Goal: Task Accomplishment & Management: Use online tool/utility

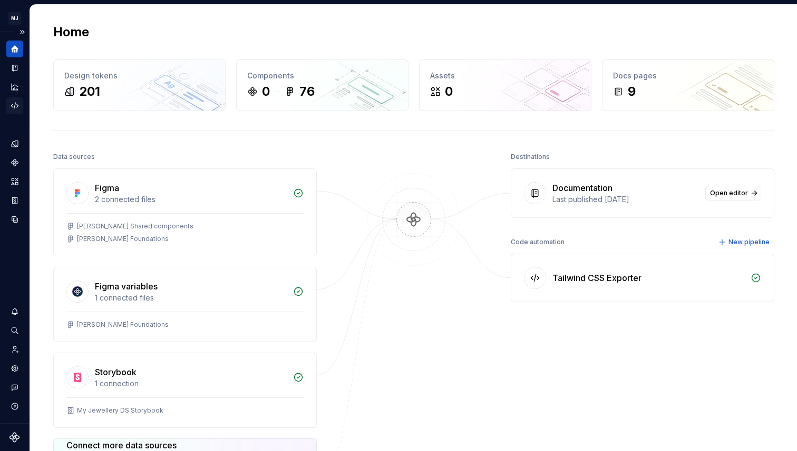
click at [15, 103] on icon "Code automation" at bounding box center [14, 106] width 7 height 6
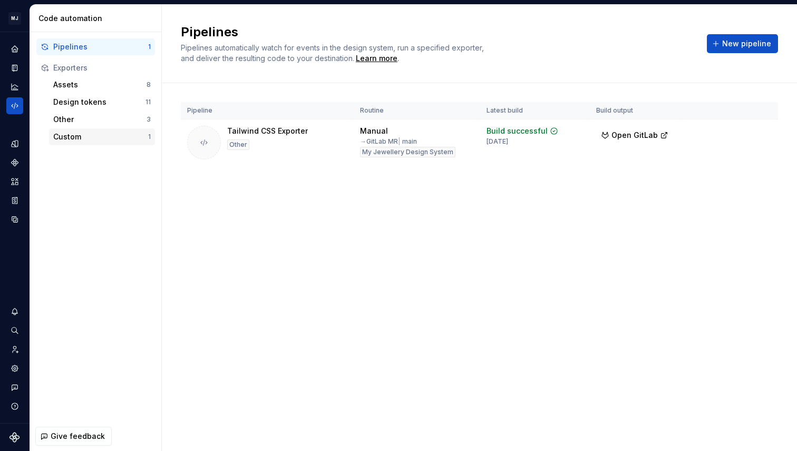
click at [96, 142] on div "Custom 1" at bounding box center [102, 137] width 106 height 17
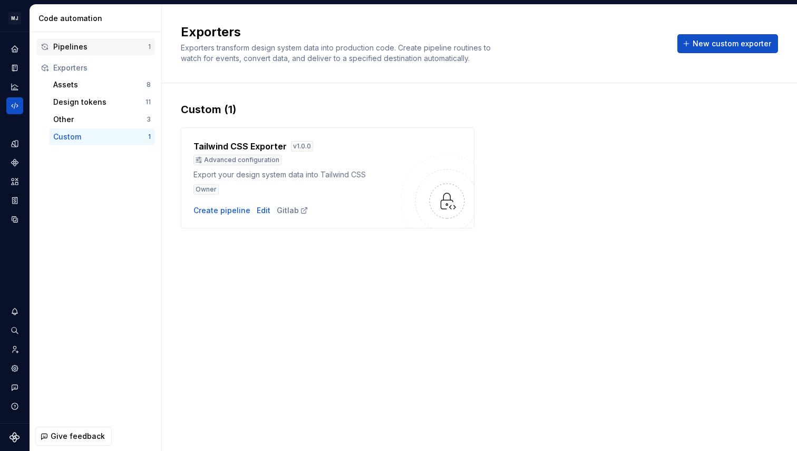
click at [97, 44] on div "Pipelines" at bounding box center [100, 47] width 95 height 11
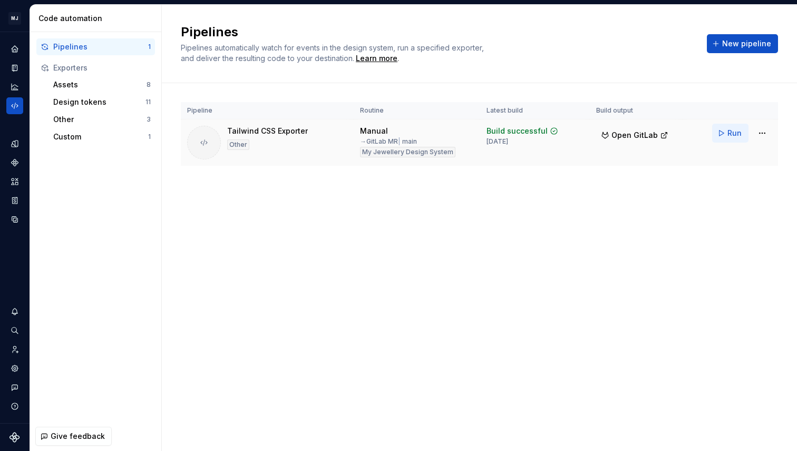
click at [736, 132] on span "Run" at bounding box center [734, 133] width 14 height 11
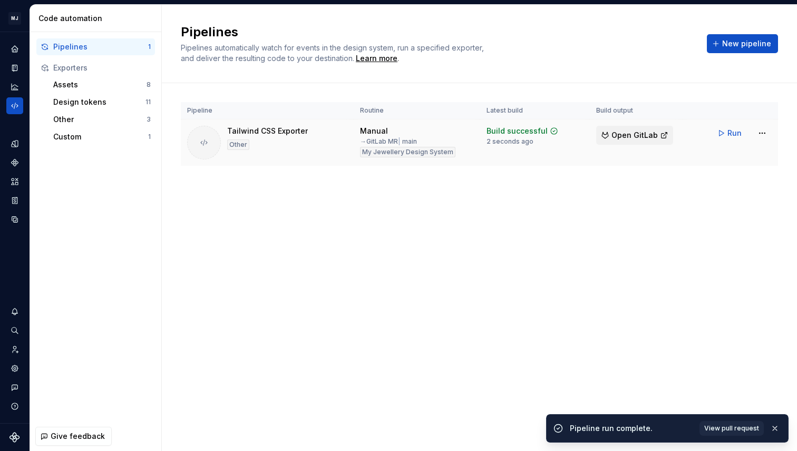
click at [629, 136] on span "Open GitLab" at bounding box center [634, 135] width 46 height 11
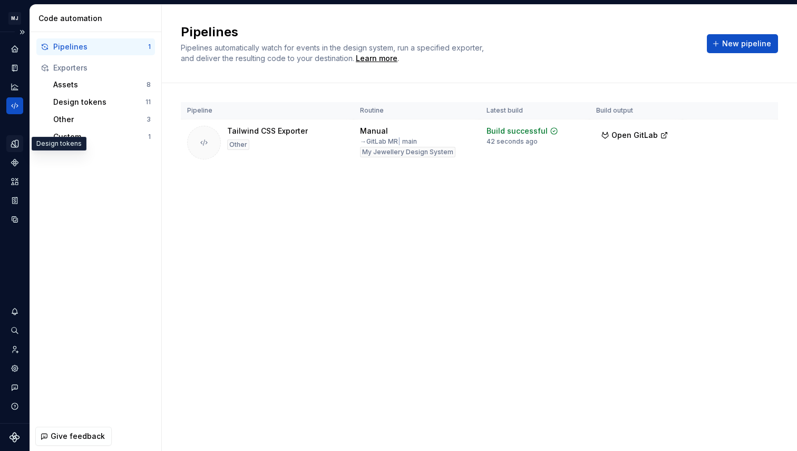
click at [13, 144] on icon "Design tokens" at bounding box center [14, 143] width 9 height 9
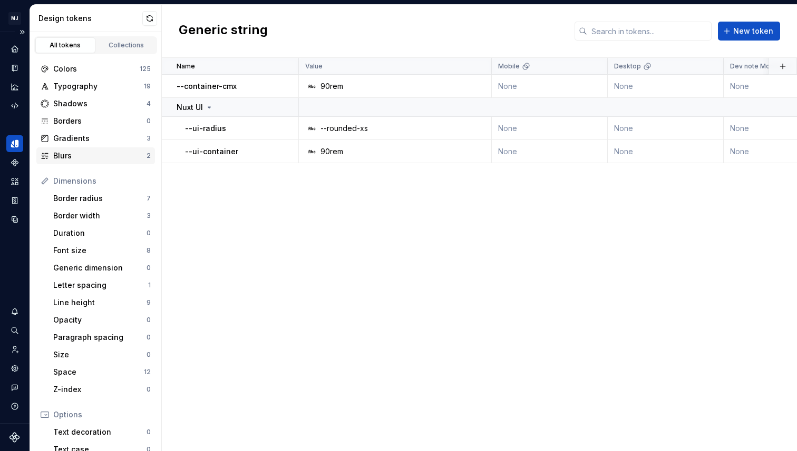
click at [91, 152] on div "Blurs" at bounding box center [99, 156] width 93 height 11
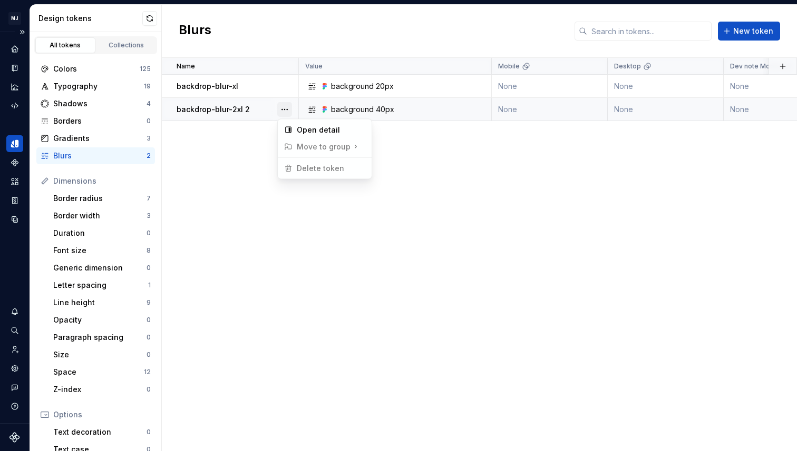
click at [287, 110] on button "button" at bounding box center [284, 109] width 15 height 15
click at [218, 109] on html "MJ My Jewellery DS KB Design system data Design tokens All tokens Collections C…" at bounding box center [398, 225] width 797 height 451
click at [219, 111] on p "backdrop-blur-2xl 2" at bounding box center [212, 109] width 73 height 11
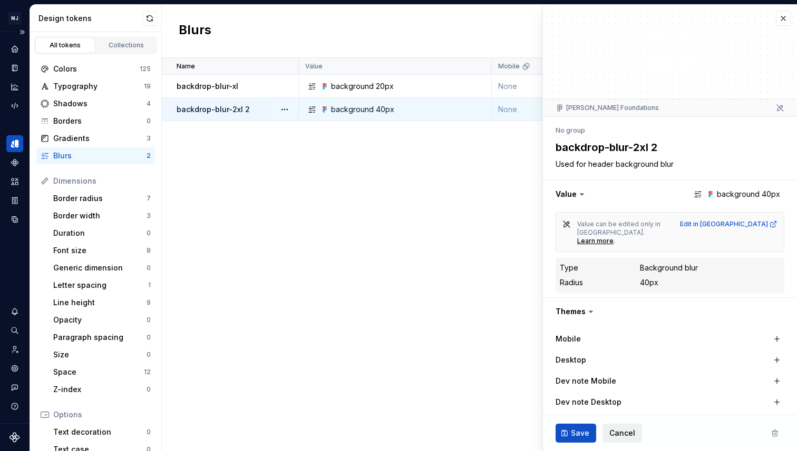
click at [610, 429] on span "Cancel" at bounding box center [622, 433] width 26 height 11
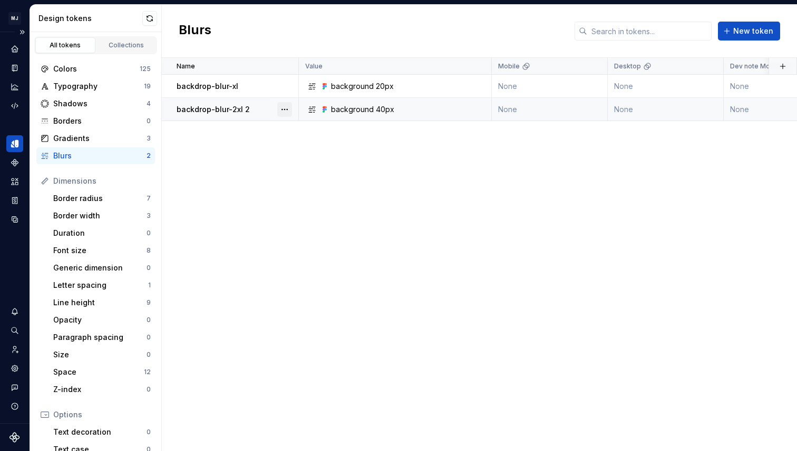
click at [285, 110] on button "button" at bounding box center [284, 109] width 15 height 15
click at [226, 171] on html "MJ My Jewellery DS KB Design system data Design tokens All tokens Collections C…" at bounding box center [398, 225] width 797 height 451
drag, startPoint x: 240, startPoint y: 110, endPoint x: 176, endPoint y: 114, distance: 63.9
click at [176, 114] on p "backdrop-blur-2xl 2" at bounding box center [212, 109] width 73 height 11
copy p "backdrop-blur-2xl"
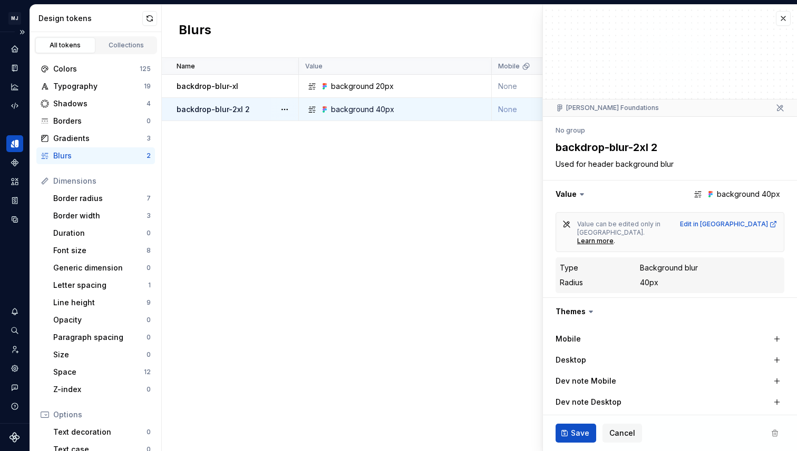
drag, startPoint x: 648, startPoint y: 149, endPoint x: 553, endPoint y: 152, distance: 95.4
click at [553, 152] on textarea "backdrop-blur-2xl 2" at bounding box center [667, 147] width 229 height 19
click at [775, 21] on button "button" at bounding box center [782, 18] width 15 height 15
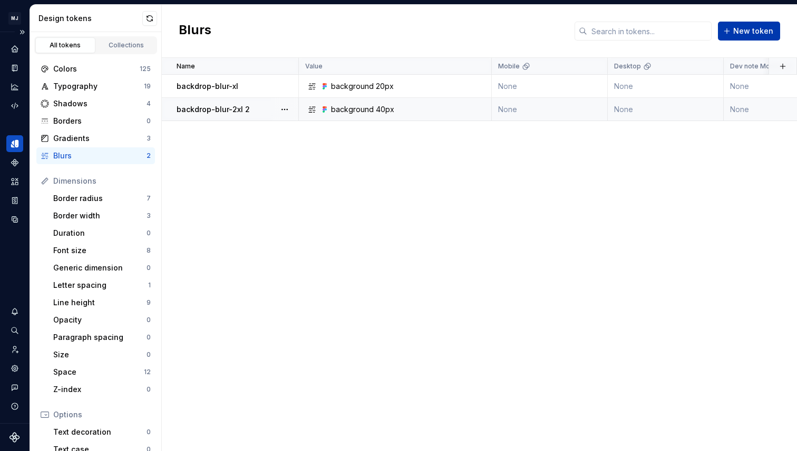
click at [756, 35] on span "New token" at bounding box center [753, 31] width 40 height 11
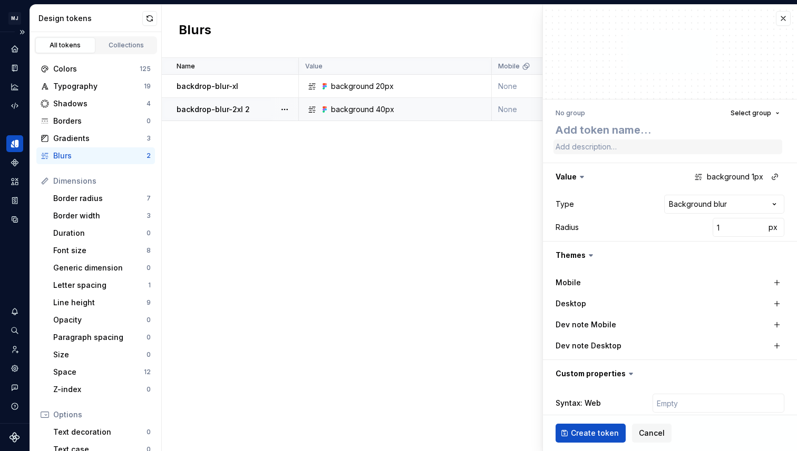
type textarea "*"
type textarea "backdrop-blur-2xl"
drag, startPoint x: 722, startPoint y: 229, endPoint x: 694, endPoint y: 229, distance: 27.9
click at [694, 229] on div "Radius 1 px" at bounding box center [669, 227] width 229 height 19
type textarea "*"
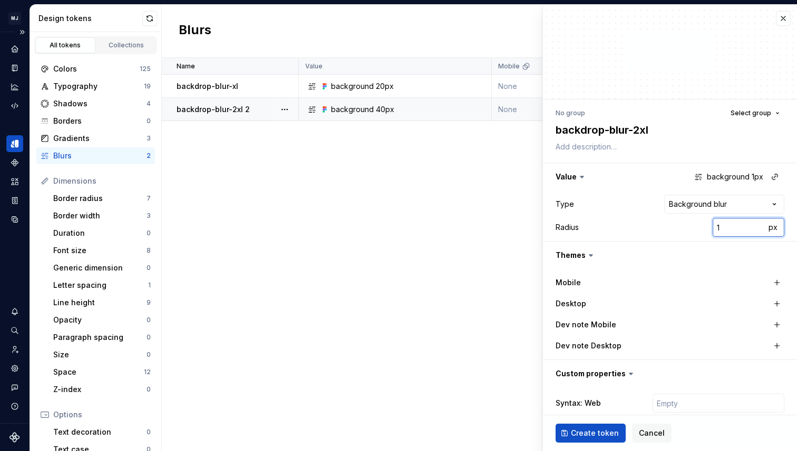
type input "41"
type textarea "*"
type input "401"
type textarea "*"
type input "40"
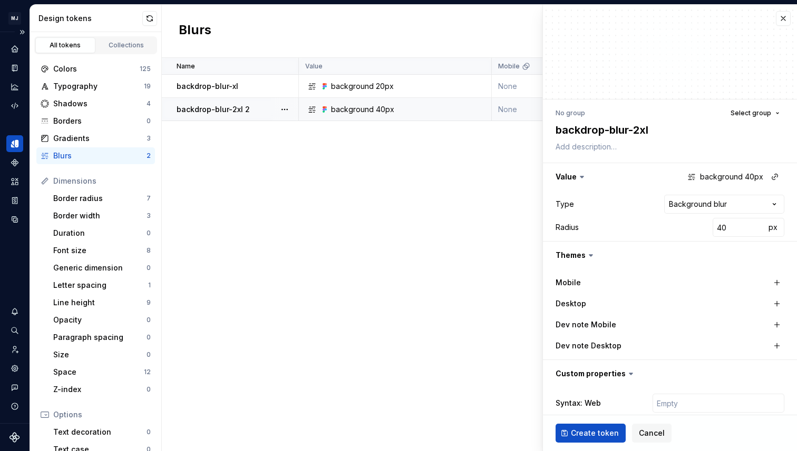
click at [627, 224] on div "Radius 40 px" at bounding box center [669, 227] width 229 height 19
click at [581, 152] on textarea at bounding box center [667, 147] width 229 height 15
type textarea "*"
type textarea "Q"
type textarea "*"
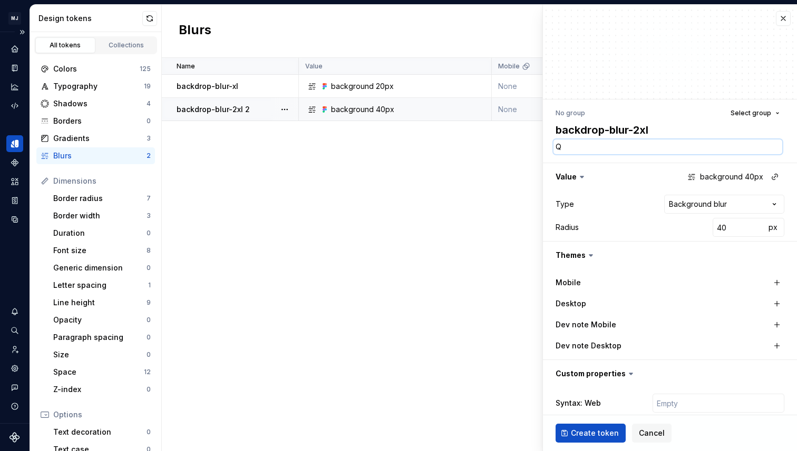
type textarea "Qu"
type textarea "*"
type textarea "Qui"
type textarea "*"
type textarea "Quif"
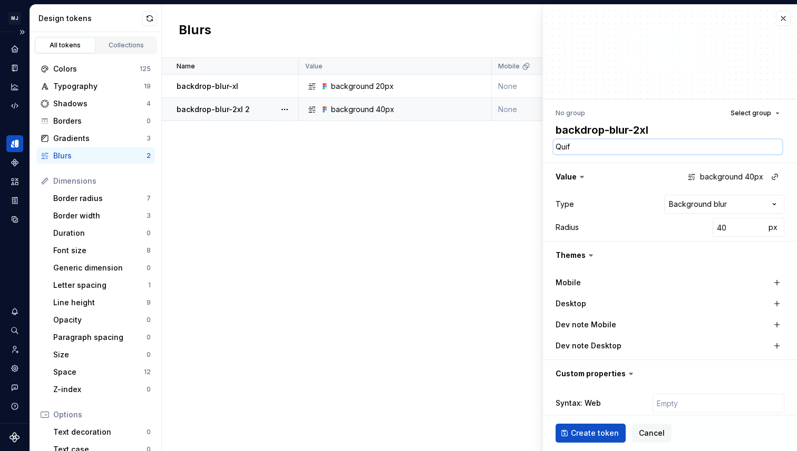
type textarea "*"
type textarea "Qui"
type textarea "*"
type textarea "Quic"
type textarea "*"
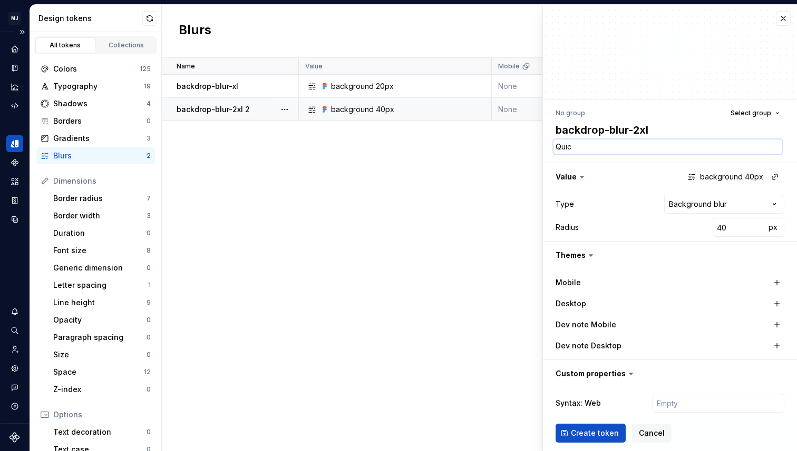
type textarea "Quick"
type textarea "*"
type textarea "Quickf"
type textarea "*"
type textarea "Quickfi"
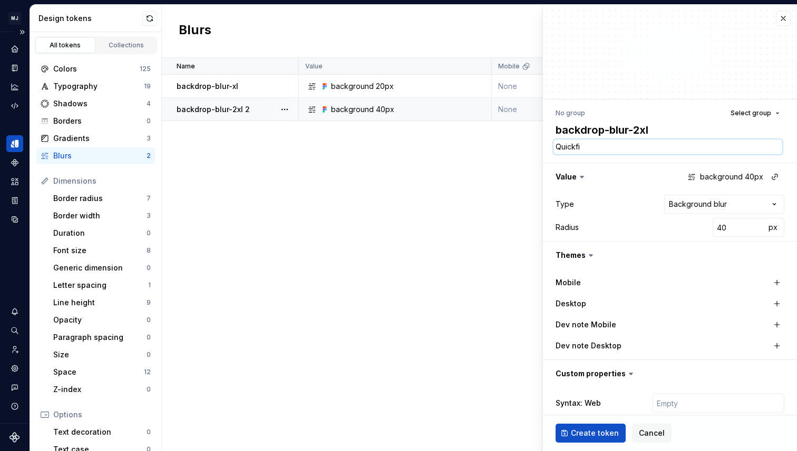
type textarea "*"
type textarea "Quickfix"
type textarea "*"
type textarea "Quickfix"
type textarea "*"
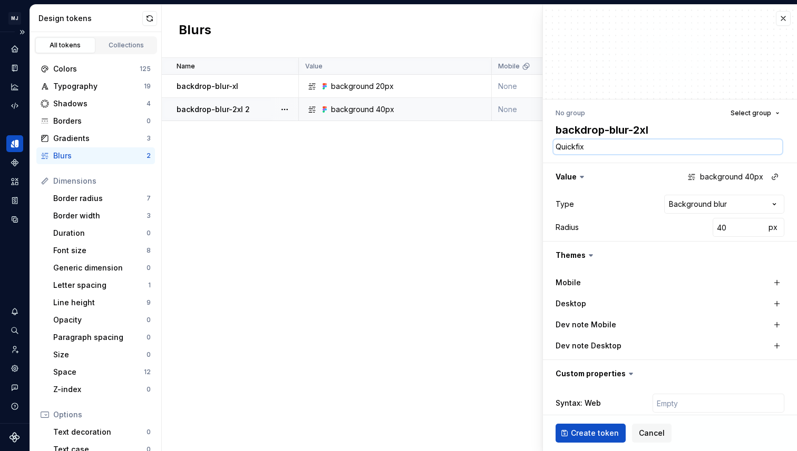
type textarea "Quickfix f"
type textarea "*"
type textarea "Quickfix fo"
type textarea "*"
type textarea "Quickfix for"
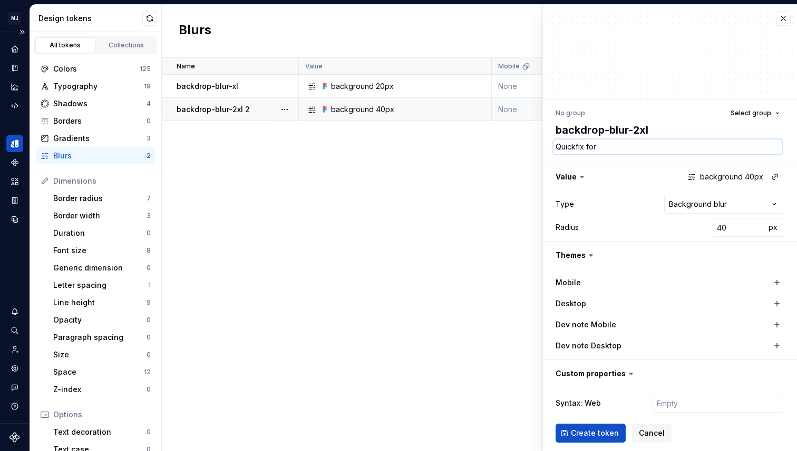
type textarea "*"
type textarea "Quickfix for"
drag, startPoint x: 248, startPoint y: 108, endPoint x: 178, endPoint y: 113, distance: 70.3
click at [178, 113] on div "backdrop-blur-2xl 2" at bounding box center [236, 109] width 121 height 11
type textarea "*"
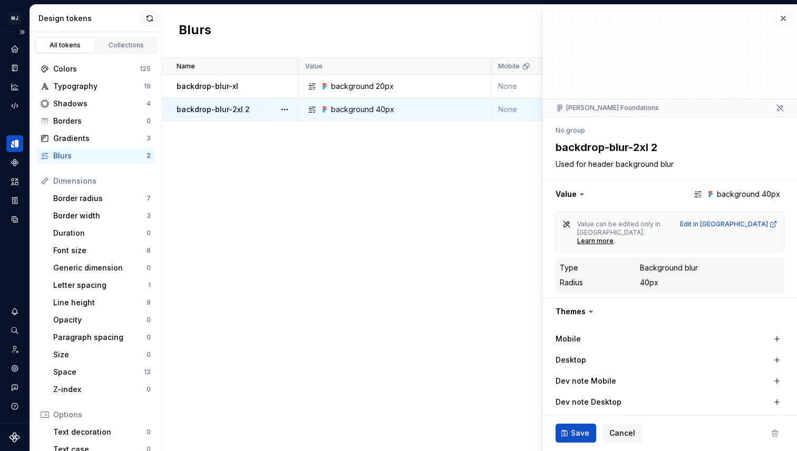
click at [428, 210] on div "Name Value Mobile Desktop Dev note Mobile Dev note Desktop Syntax: Web Collecti…" at bounding box center [479, 255] width 635 height 394
click at [618, 434] on span "Cancel" at bounding box center [622, 433] width 26 height 11
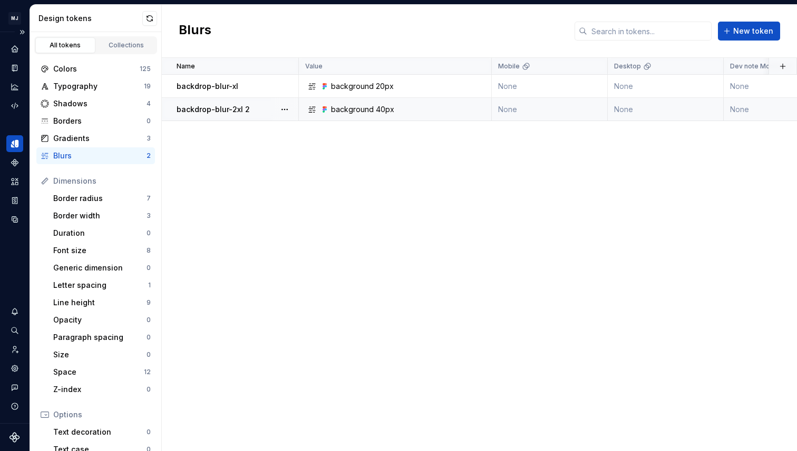
click at [364, 243] on div "Name Value Mobile Desktop Dev note Mobile Dev note Desktop Syntax: Web Collecti…" at bounding box center [479, 255] width 635 height 394
click at [83, 75] on div "Colors 125" at bounding box center [95, 69] width 119 height 17
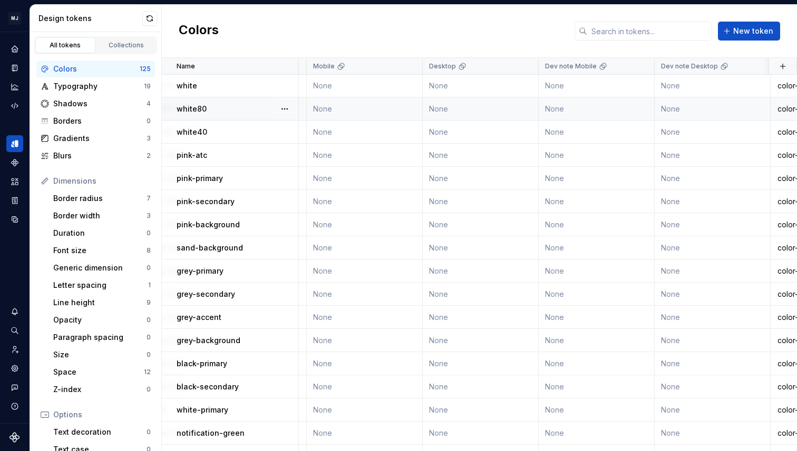
scroll to position [1, 0]
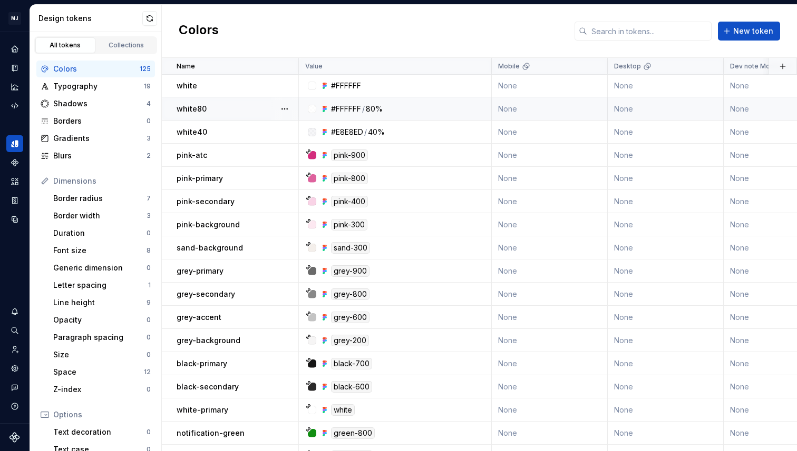
click at [194, 110] on p "white80" at bounding box center [191, 109] width 30 height 11
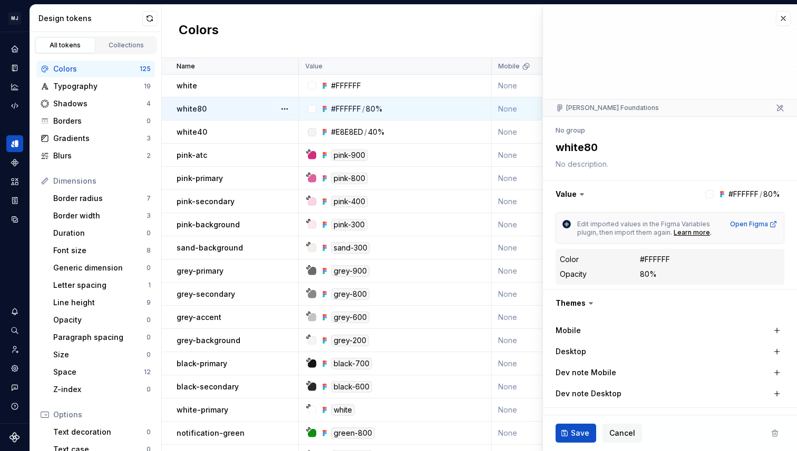
scroll to position [105, 0]
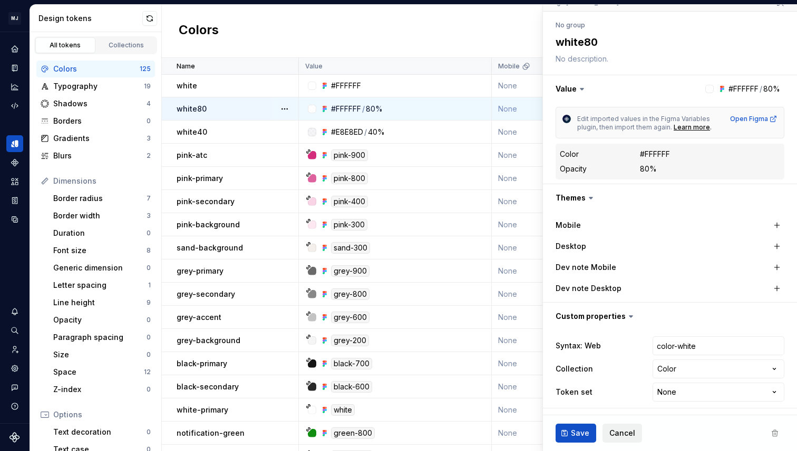
click at [625, 429] on span "Cancel" at bounding box center [622, 433] width 26 height 11
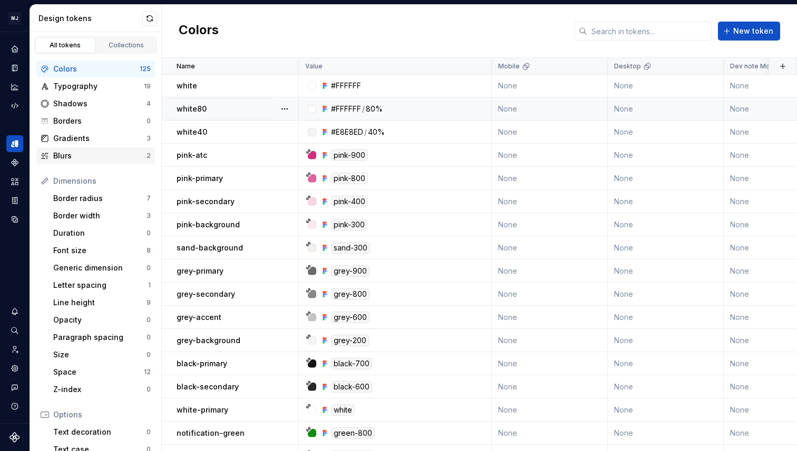
click at [81, 155] on div "Blurs" at bounding box center [99, 156] width 93 height 11
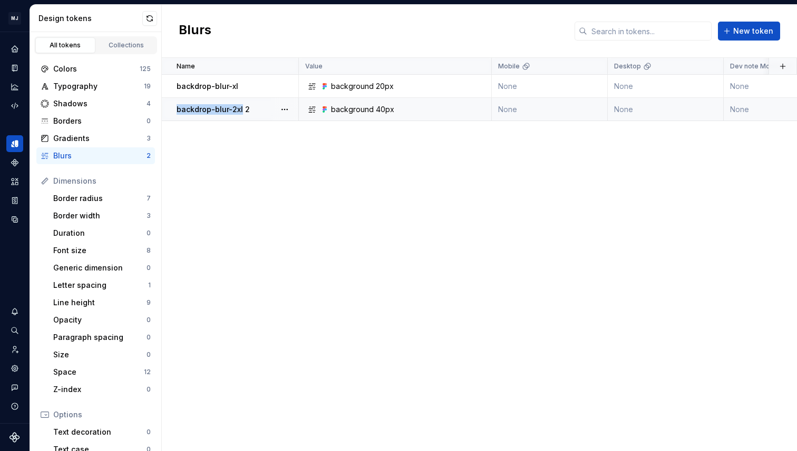
drag, startPoint x: 241, startPoint y: 108, endPoint x: 175, endPoint y: 113, distance: 66.1
click at [175, 113] on td "backdrop-blur-2xl 2" at bounding box center [230, 109] width 137 height 23
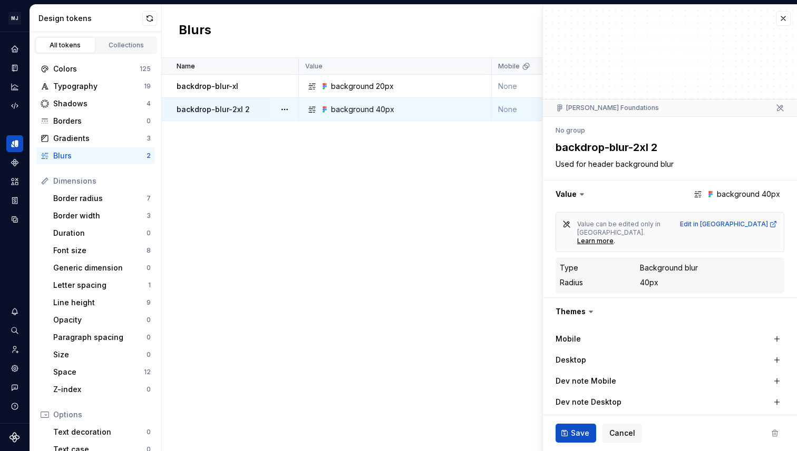
drag, startPoint x: 648, startPoint y: 150, endPoint x: 552, endPoint y: 149, distance: 96.9
click at [552, 149] on div "**********" at bounding box center [670, 323] width 254 height 412
click at [619, 428] on span "Cancel" at bounding box center [622, 433] width 26 height 11
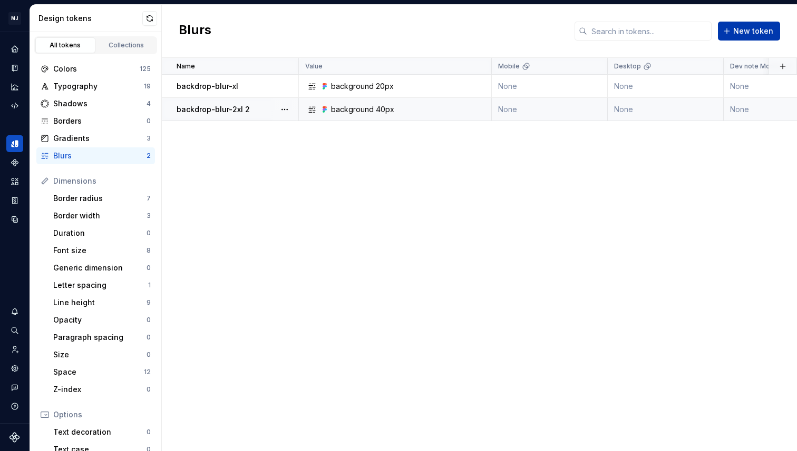
click at [762, 33] on span "New token" at bounding box center [753, 31] width 40 height 11
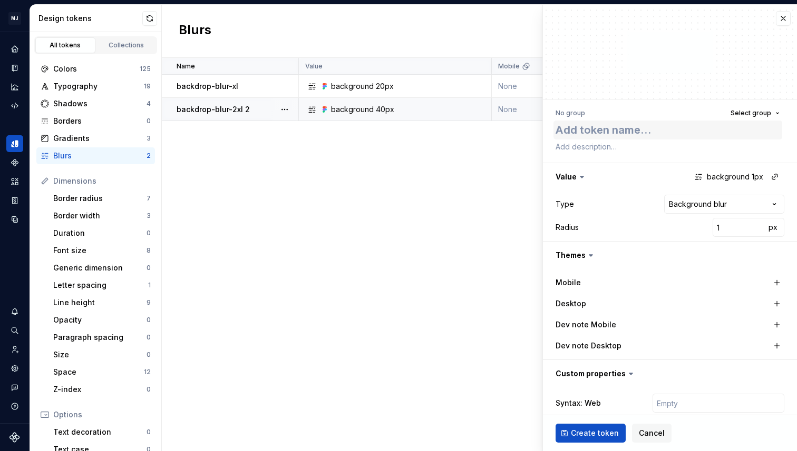
type textarea "*"
type textarea "backdrop-blur-2xl"
click at [731, 231] on input "1" at bounding box center [738, 227] width 53 height 19
type textarea "*"
type input "20"
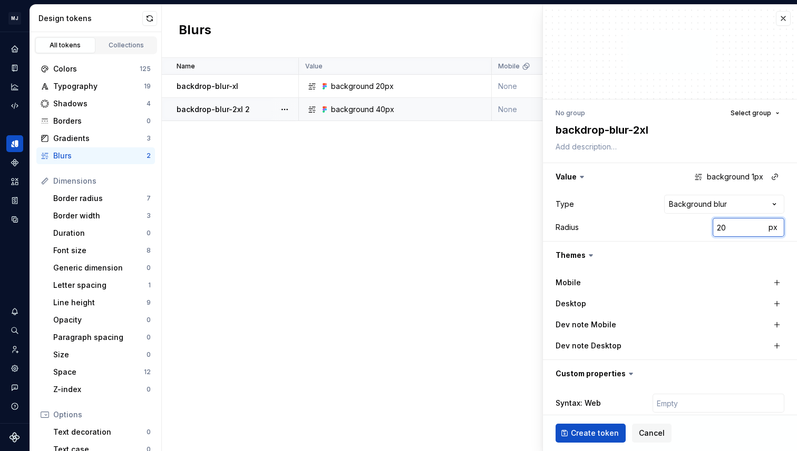
type textarea "*"
type input "20"
click at [592, 435] on span "Create token" at bounding box center [595, 433] width 48 height 11
type textarea "*"
type input "1"
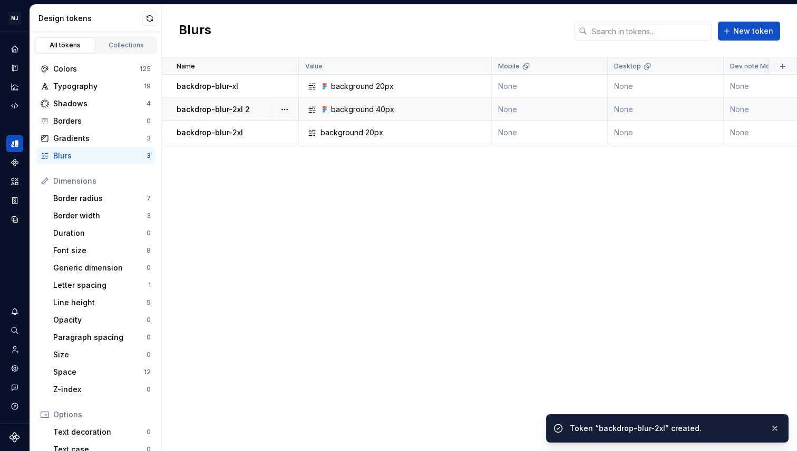
click at [375, 212] on div "Name Value Mobile Desktop Dev note Mobile Dev note Desktop Syntax: Web Collecti…" at bounding box center [479, 255] width 635 height 394
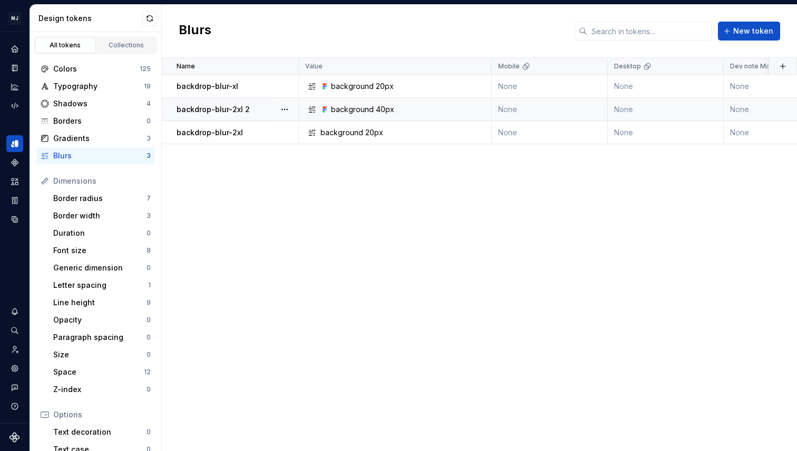
scroll to position [125, 0]
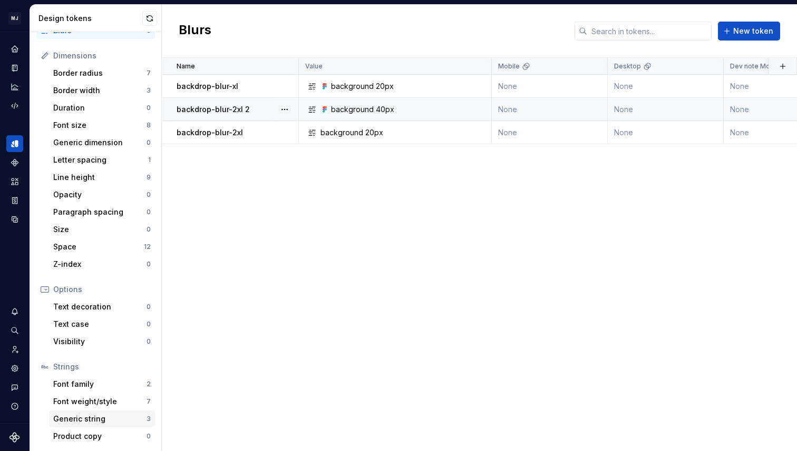
click at [87, 418] on div "Generic string" at bounding box center [99, 419] width 93 height 11
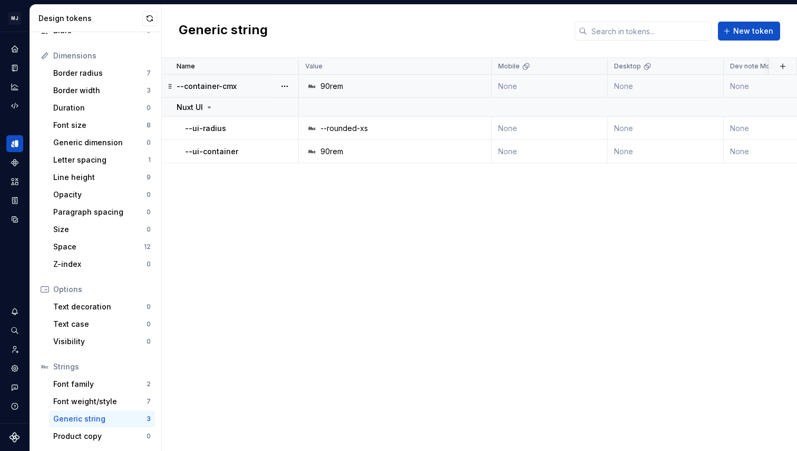
click at [255, 87] on div "--container-cmx" at bounding box center [236, 86] width 121 height 11
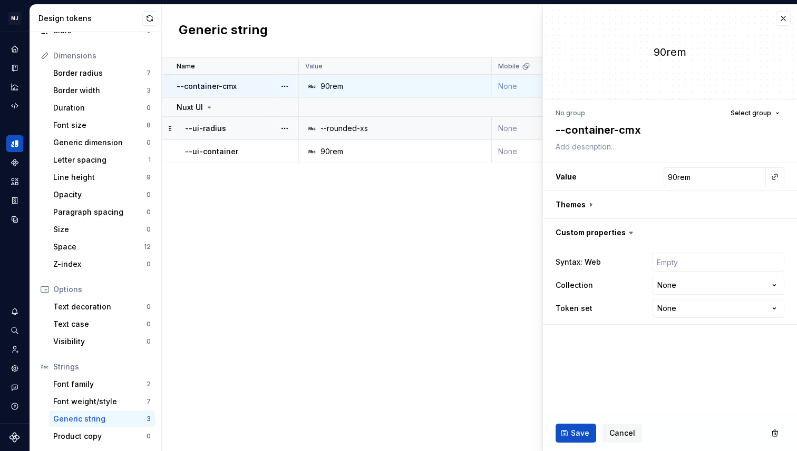
click at [248, 125] on div "--ui-radius" at bounding box center [241, 128] width 113 height 11
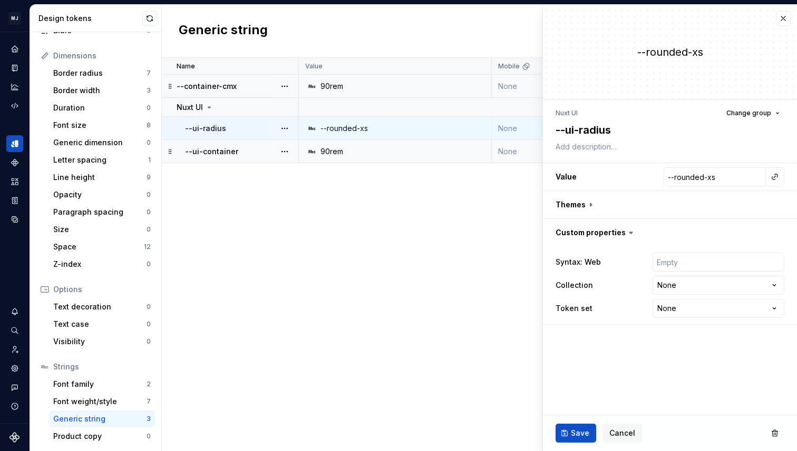
click at [250, 148] on div "--ui-container" at bounding box center [241, 151] width 113 height 11
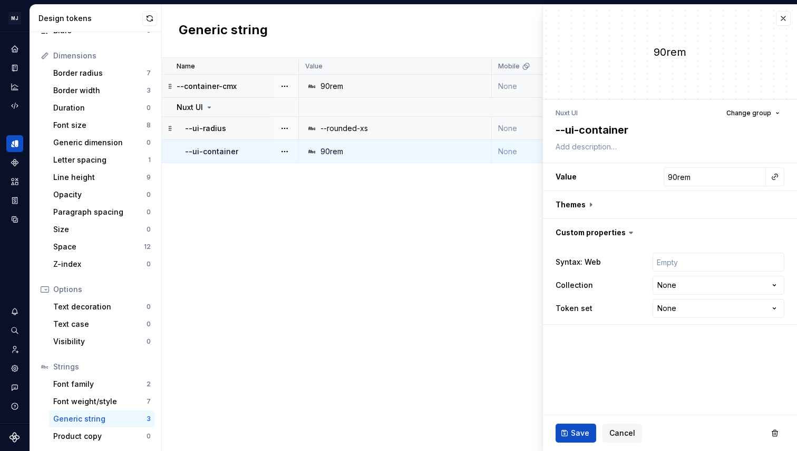
click at [252, 128] on div "--ui-radius" at bounding box center [241, 128] width 113 height 11
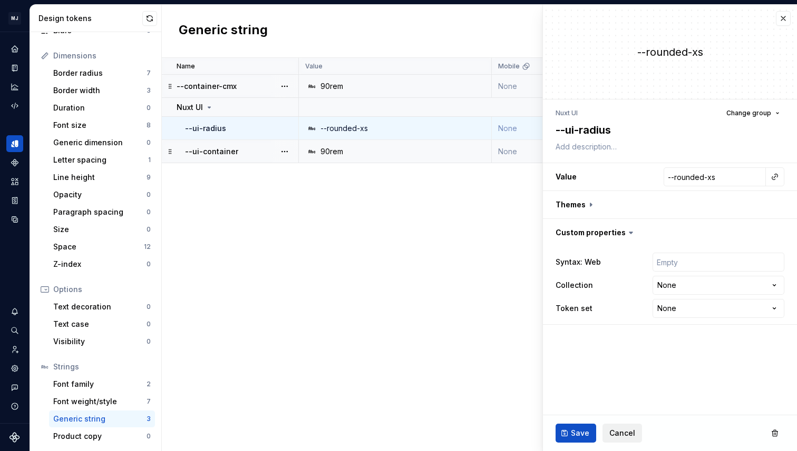
click at [624, 427] on button "Cancel" at bounding box center [622, 433] width 40 height 19
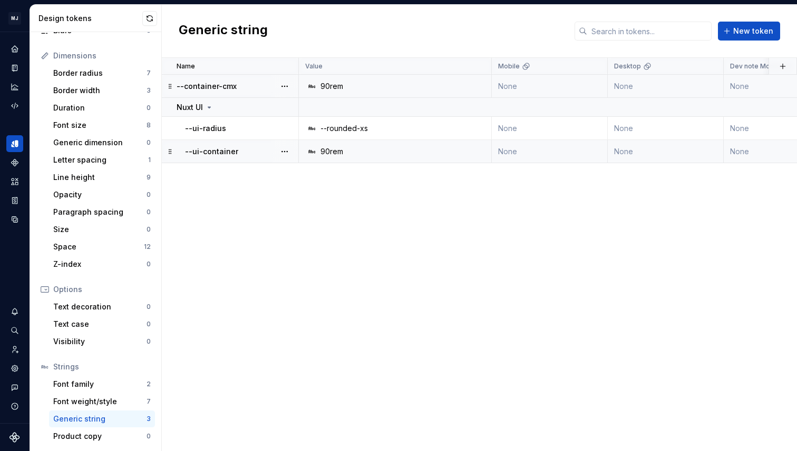
click at [259, 151] on div "--ui-container" at bounding box center [241, 151] width 113 height 11
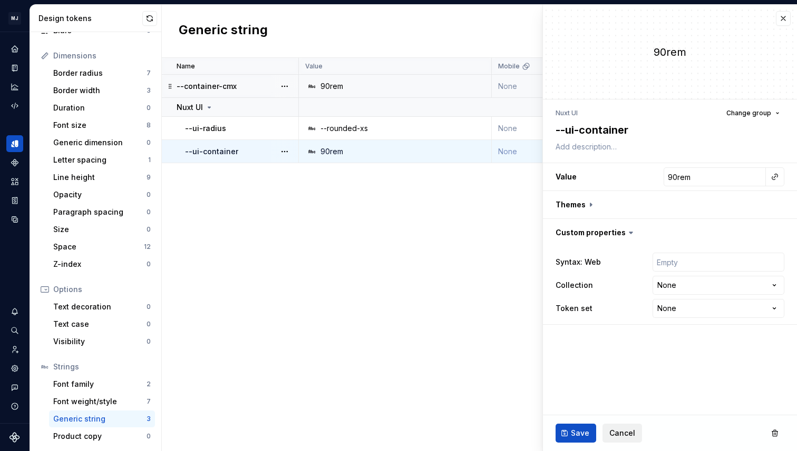
click at [620, 427] on button "Cancel" at bounding box center [622, 433] width 40 height 19
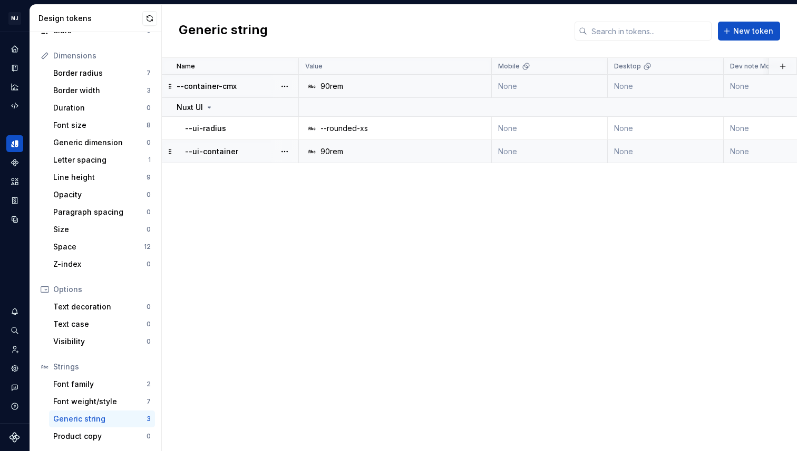
click at [336, 207] on div "Name Value Mobile Desktop Dev note Mobile Dev note Desktop Syntax: Web Collecti…" at bounding box center [479, 255] width 635 height 394
click at [122, 400] on div "Font weight/style" at bounding box center [99, 402] width 93 height 11
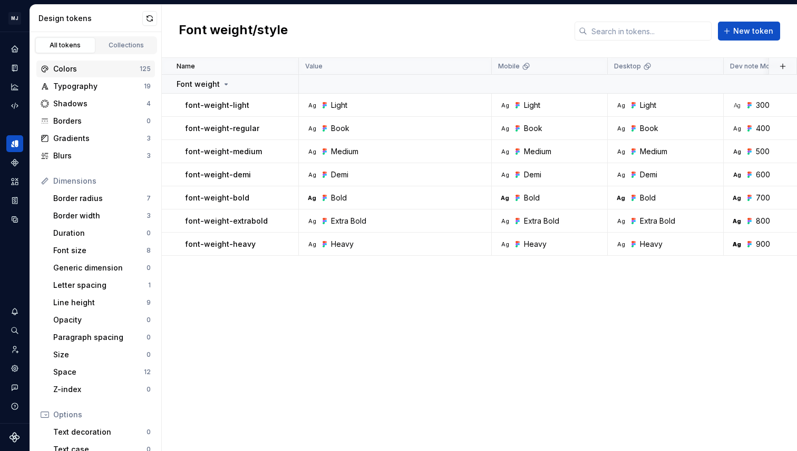
click at [92, 72] on div "Colors" at bounding box center [96, 69] width 86 height 11
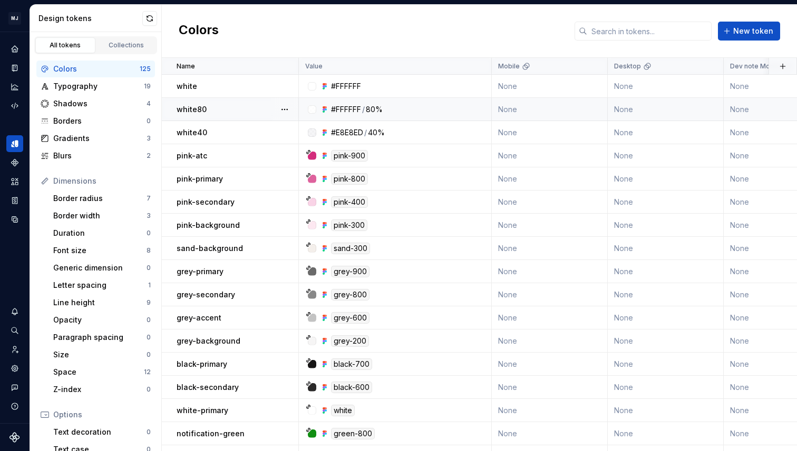
click at [222, 110] on div "white80" at bounding box center [236, 109] width 121 height 11
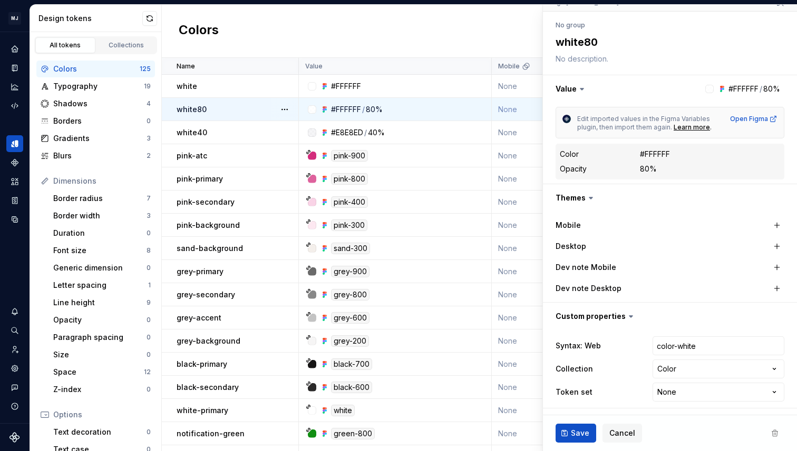
scroll to position [102, 0]
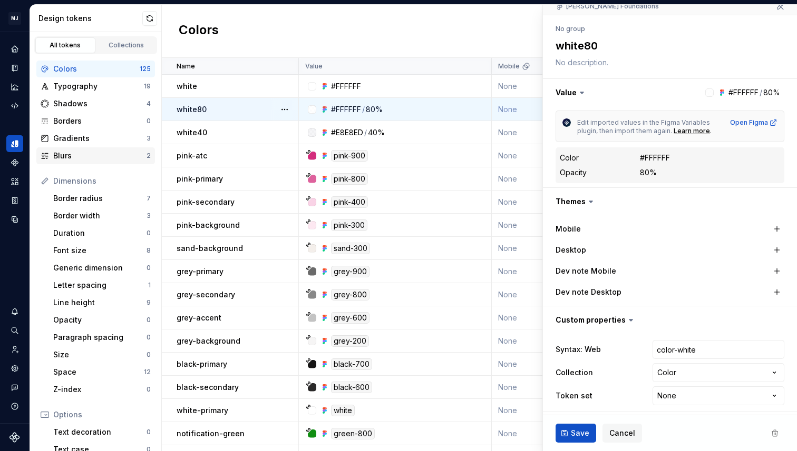
click at [73, 158] on div "Blurs" at bounding box center [99, 156] width 93 height 11
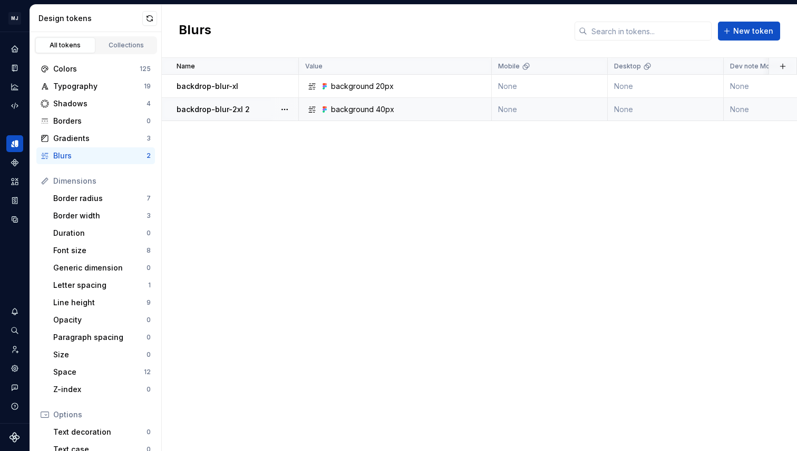
click at [241, 107] on p "backdrop-blur-2xl 2" at bounding box center [212, 109] width 73 height 11
click at [200, 109] on p "backdrop-blur-2xl 2" at bounding box center [212, 109] width 73 height 11
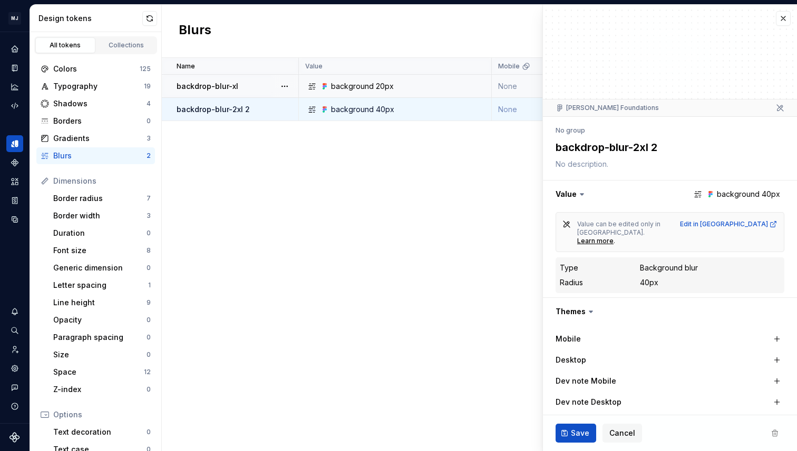
drag, startPoint x: 648, startPoint y: 146, endPoint x: 535, endPoint y: 148, distance: 113.3
click at [535, 148] on body "MJ My Jewellery DS KB Design system data Design tokens All tokens Collections C…" at bounding box center [398, 225] width 797 height 451
click at [775, 23] on button "button" at bounding box center [782, 18] width 15 height 15
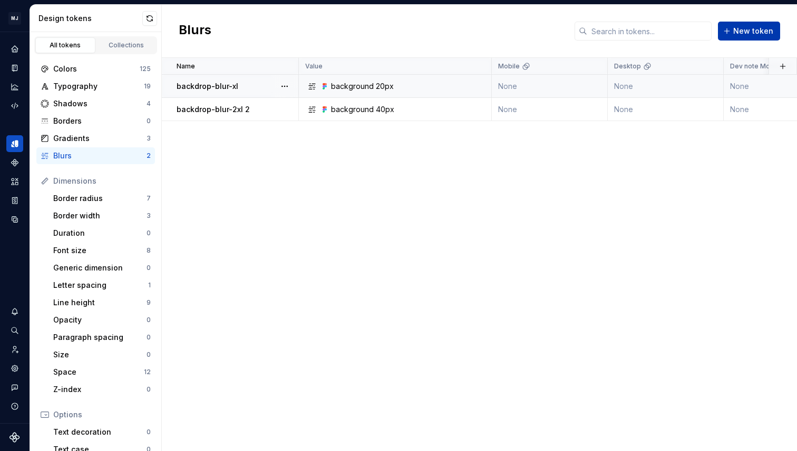
click at [754, 32] on span "New token" at bounding box center [753, 31] width 40 height 11
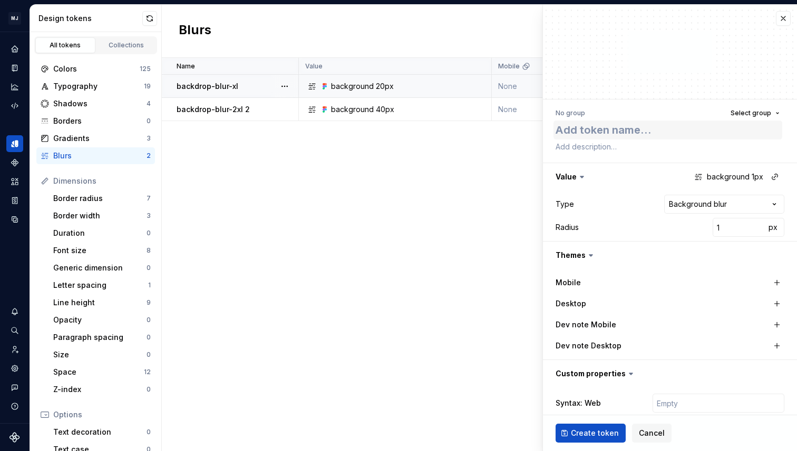
type textarea "*"
type textarea "backdrop-blur-2xl"
drag, startPoint x: 728, startPoint y: 226, endPoint x: 687, endPoint y: 230, distance: 40.7
click at [687, 230] on div "Radius 1 px" at bounding box center [669, 227] width 229 height 19
click at [722, 226] on input "1" at bounding box center [738, 227] width 53 height 19
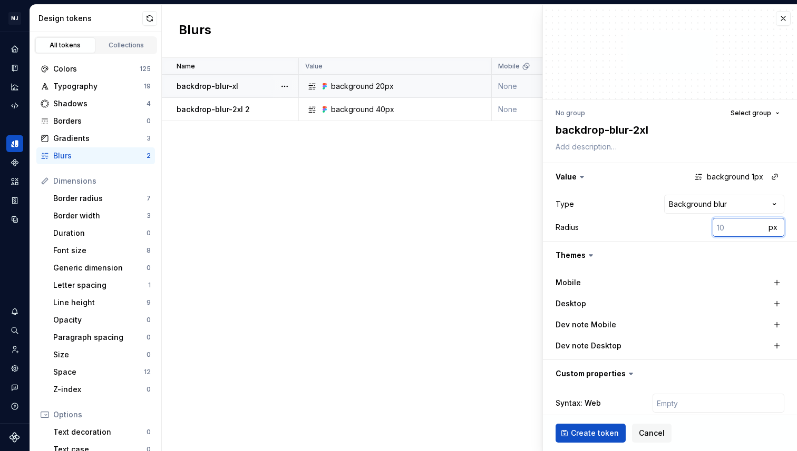
type textarea "*"
type input "40"
type textarea "*"
type input "40"
click at [600, 434] on span "Create token" at bounding box center [595, 433] width 48 height 11
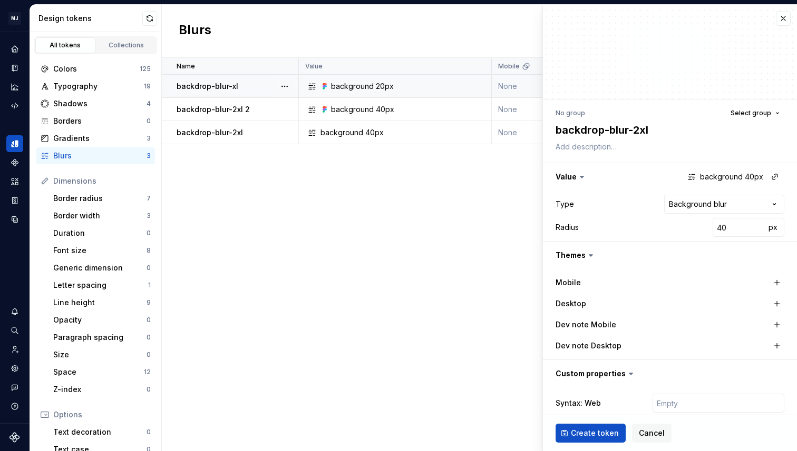
type textarea "*"
type input "1"
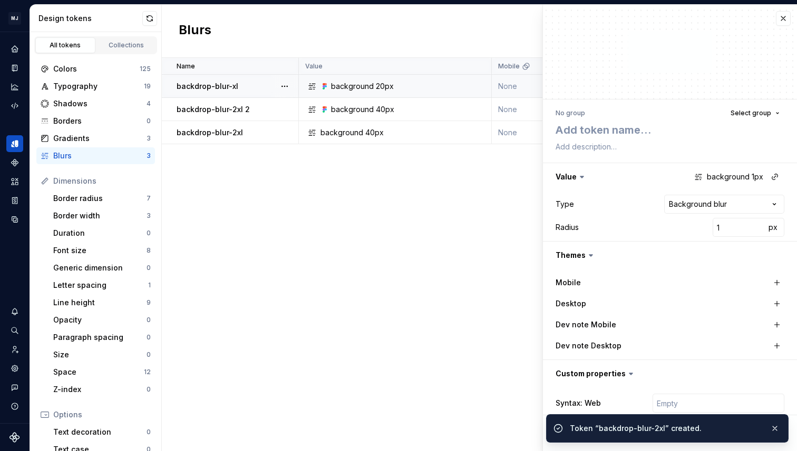
click at [241, 189] on div "Name Value Mobile Desktop Dev note Mobile Dev note Desktop Syntax: Web Collecti…" at bounding box center [479, 255] width 635 height 394
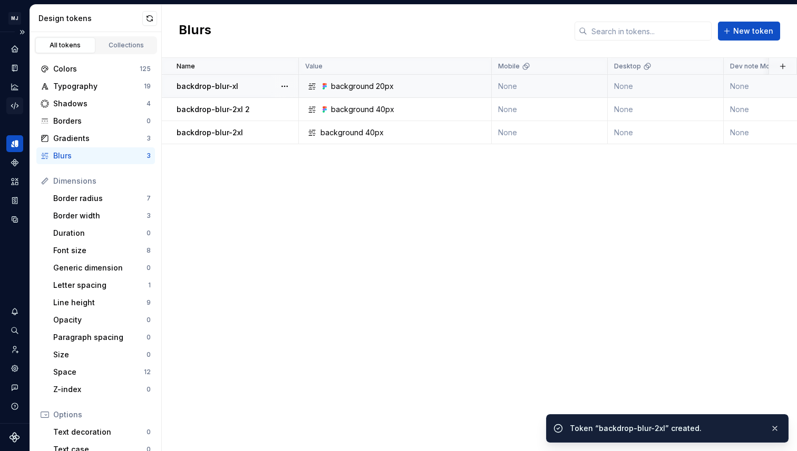
click at [9, 105] on div "Code automation" at bounding box center [14, 105] width 17 height 17
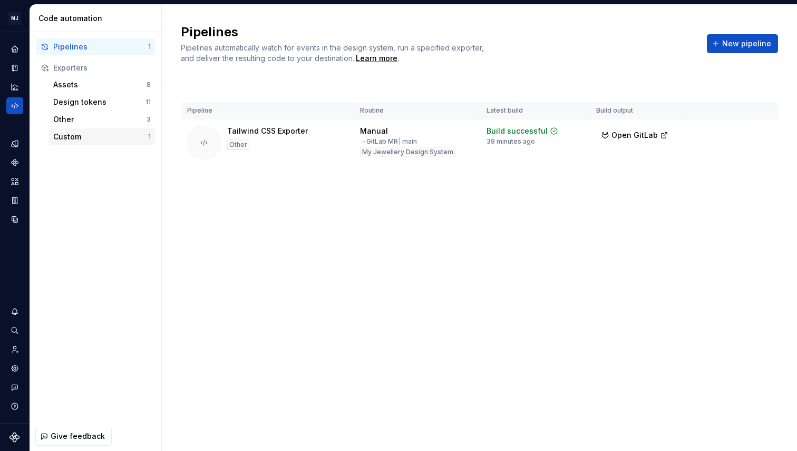
click at [76, 139] on div "Custom" at bounding box center [100, 137] width 95 height 11
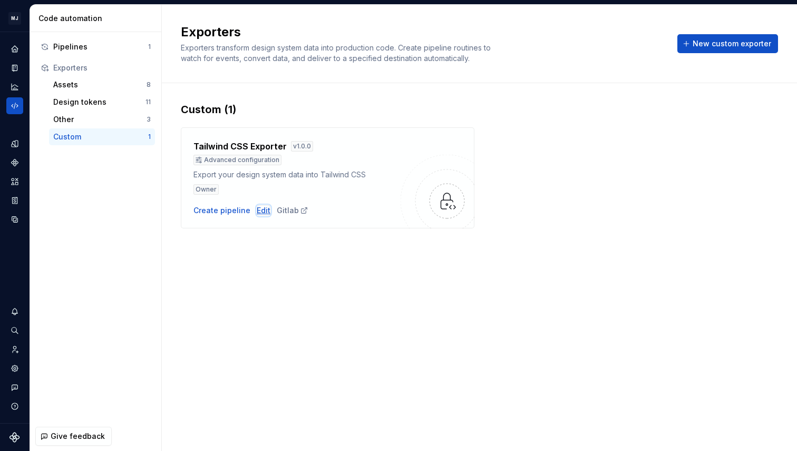
click at [257, 213] on div "Edit" at bounding box center [264, 210] width 14 height 11
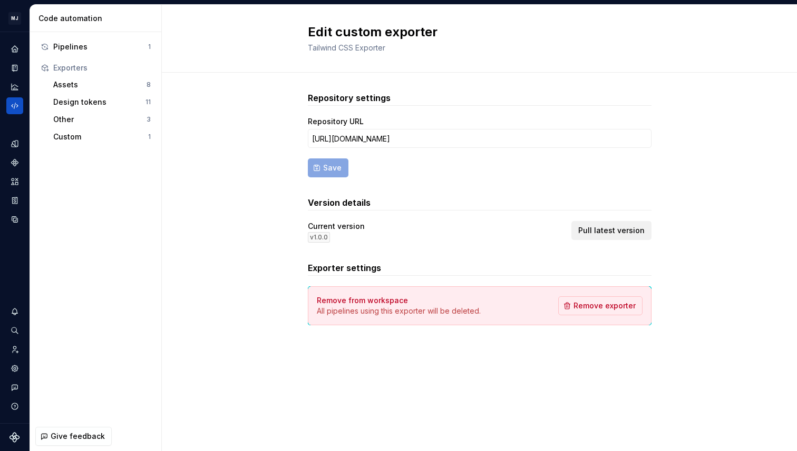
click at [624, 231] on span "Pull latest version" at bounding box center [611, 230] width 66 height 11
click at [92, 46] on div "Pipelines" at bounding box center [100, 47] width 95 height 11
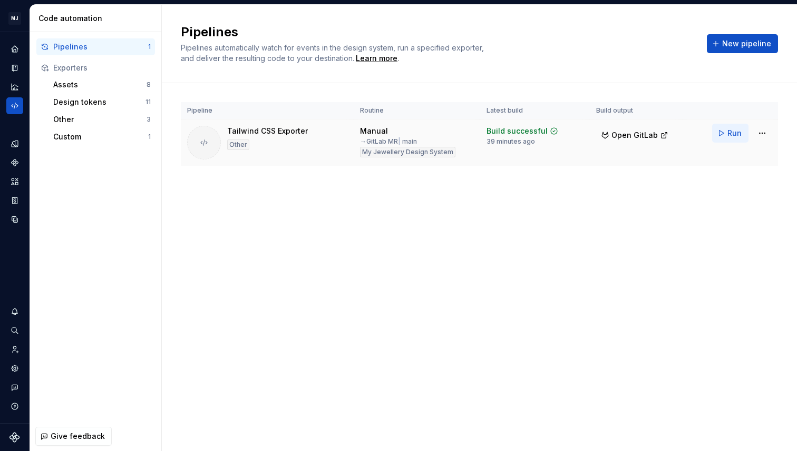
click at [729, 134] on span "Run" at bounding box center [734, 133] width 14 height 11
click at [14, 144] on icon "Design tokens" at bounding box center [14, 143] width 9 height 9
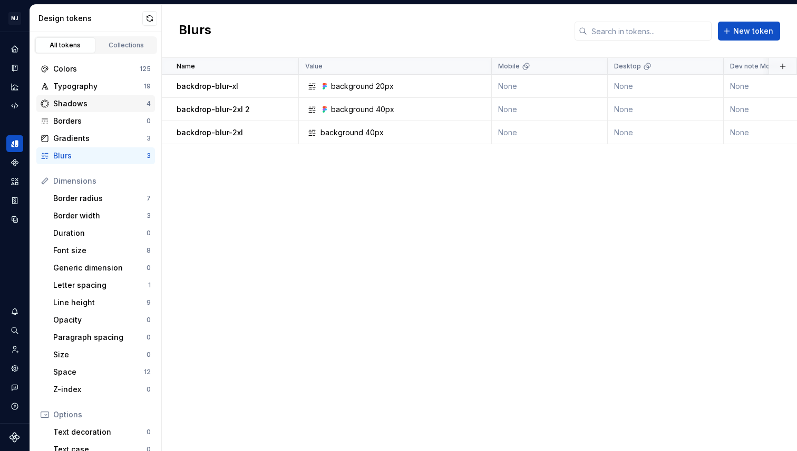
click at [99, 100] on div "Shadows" at bounding box center [99, 104] width 93 height 11
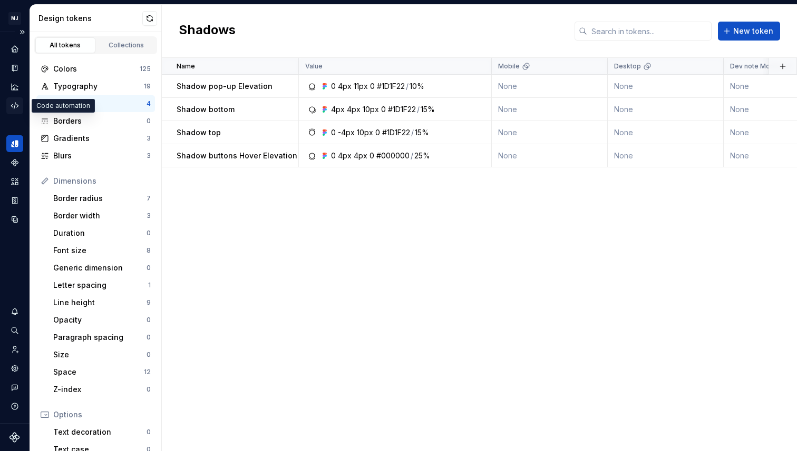
click at [11, 102] on icon "Code automation" at bounding box center [14, 105] width 9 height 9
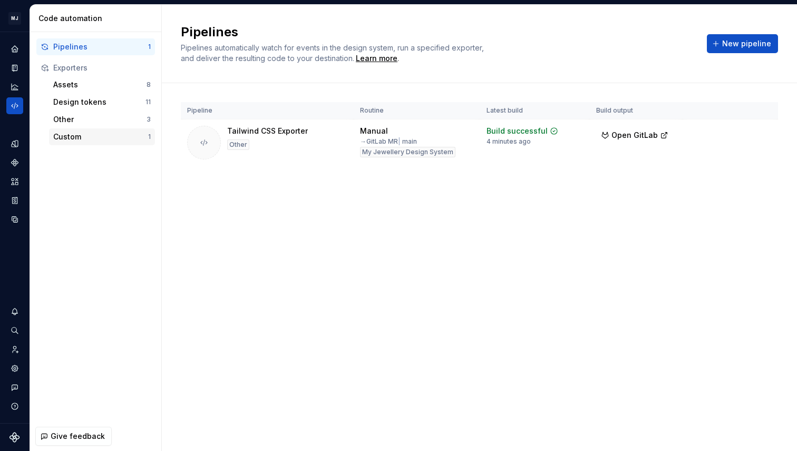
click at [90, 140] on div "Custom" at bounding box center [100, 137] width 95 height 11
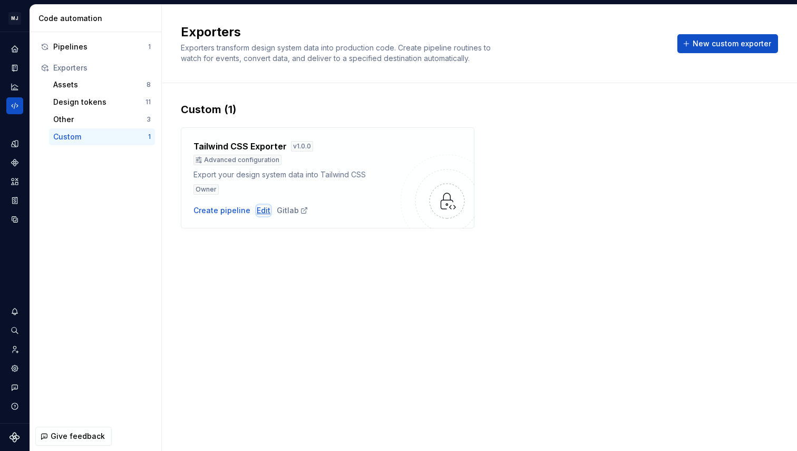
click at [258, 211] on div "Edit" at bounding box center [264, 210] width 14 height 11
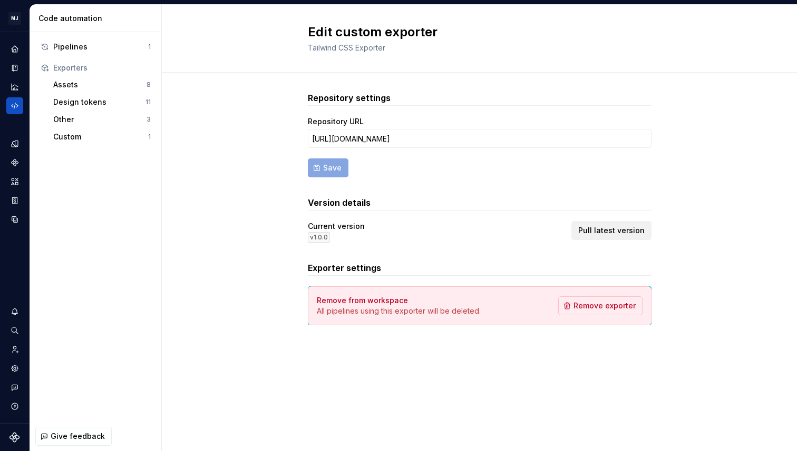
click at [616, 234] on span "Pull latest version" at bounding box center [611, 230] width 66 height 11
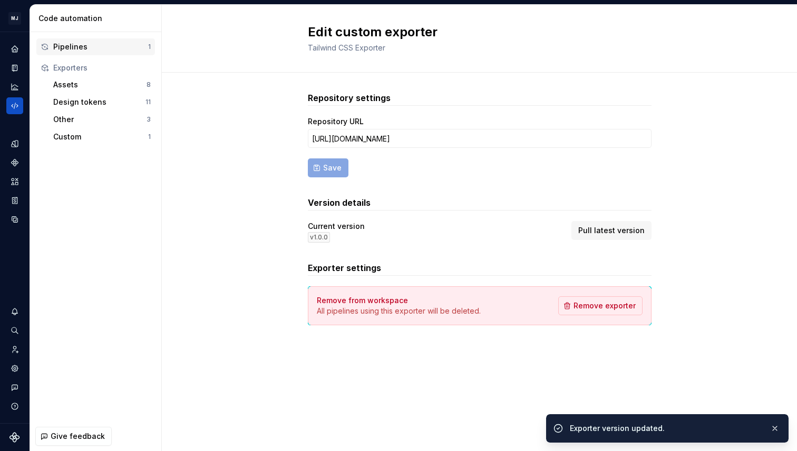
click at [86, 48] on div "Pipelines" at bounding box center [100, 47] width 95 height 11
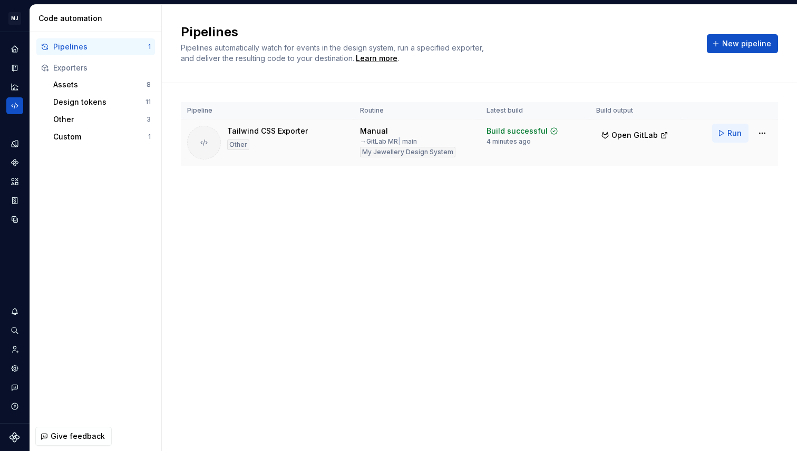
click at [728, 134] on span "Run" at bounding box center [734, 133] width 14 height 11
